Goal: Task Accomplishment & Management: Manage account settings

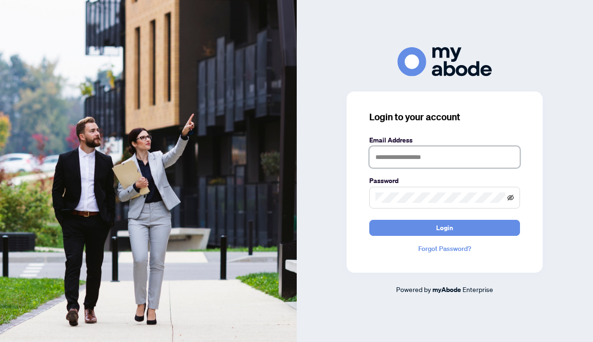
type input "**********"
click at [510, 198] on icon "eye-invisible" at bounding box center [511, 197] width 7 height 7
click at [510, 198] on icon "eye" at bounding box center [511, 197] width 7 height 7
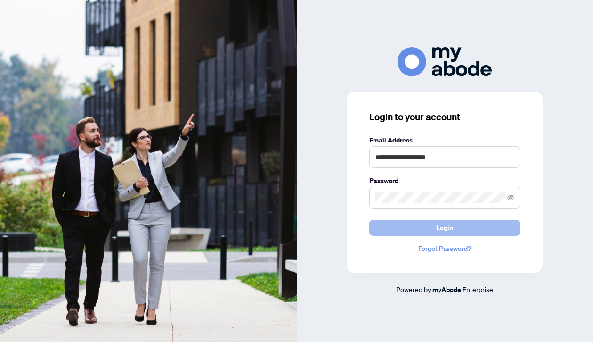
click at [471, 230] on button "Login" at bounding box center [445, 228] width 151 height 16
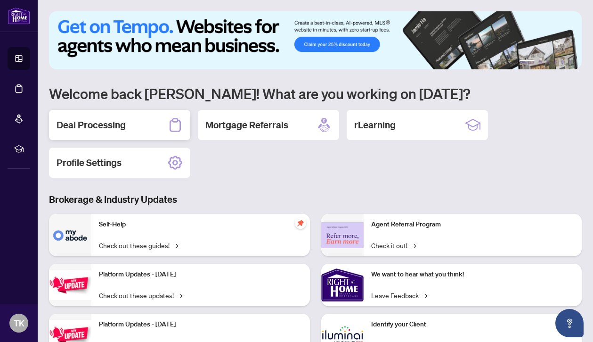
click at [108, 123] on h2 "Deal Processing" at bounding box center [91, 124] width 69 height 13
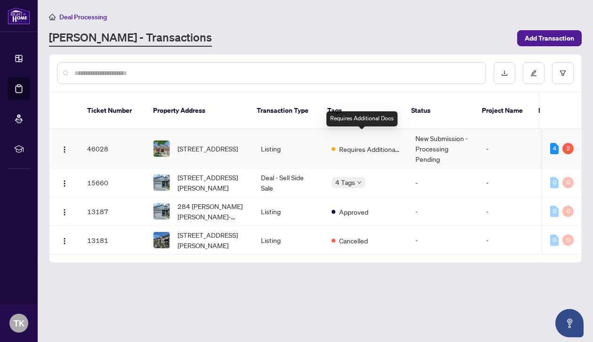
click at [365, 144] on span "Requires Additional Docs" at bounding box center [369, 149] width 61 height 10
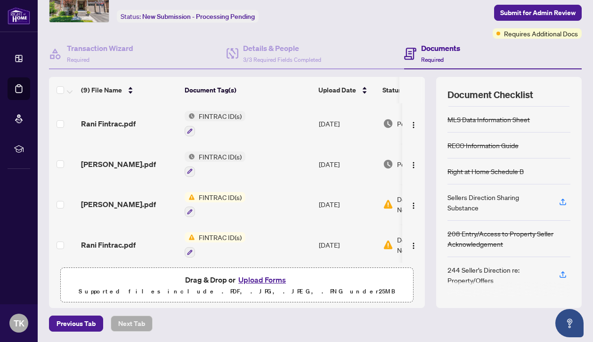
click at [227, 115] on span "FINTRAC ID(s)" at bounding box center [220, 116] width 50 height 10
click at [277, 137] on td "FINTRAC ID(s)" at bounding box center [248, 123] width 134 height 41
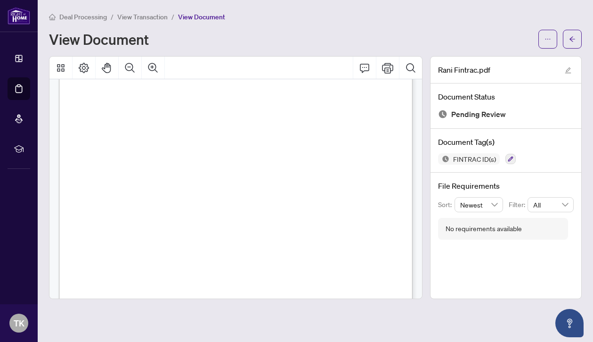
scroll to position [1667, 0]
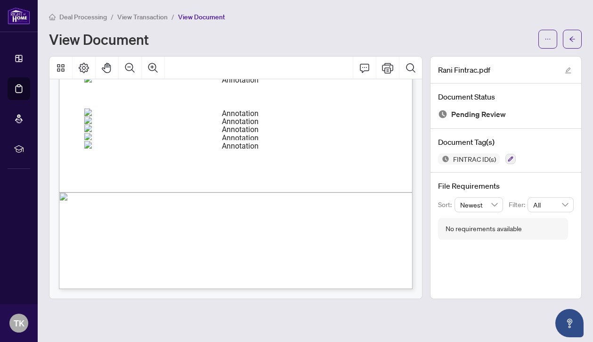
click at [71, 14] on span "Deal Processing" at bounding box center [83, 17] width 48 height 8
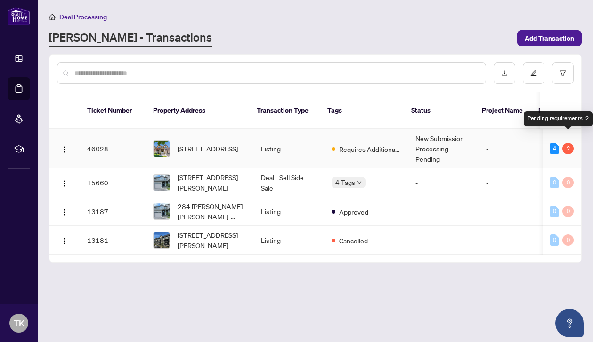
click at [570, 143] on div "2" at bounding box center [568, 148] width 11 height 11
